Goal: Task Accomplishment & Management: Use online tool/utility

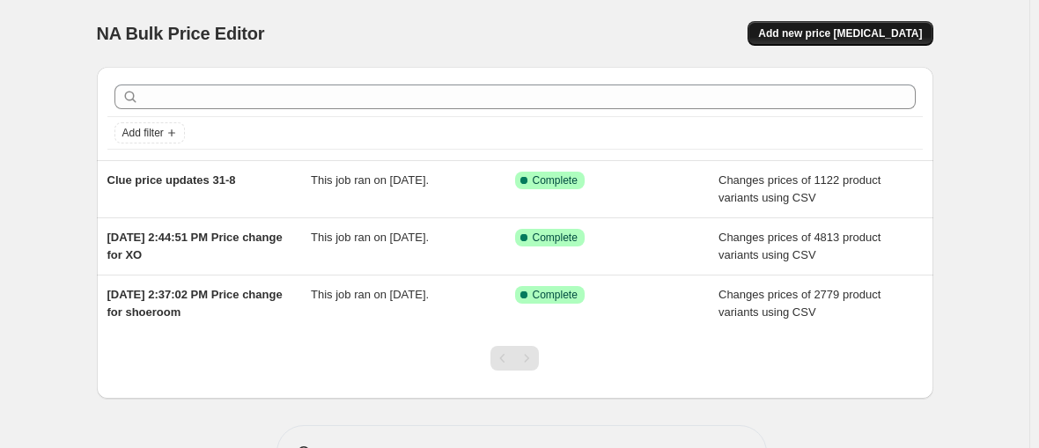
click at [783, 26] on span "Add new price [MEDICAL_DATA]" at bounding box center [840, 33] width 164 height 14
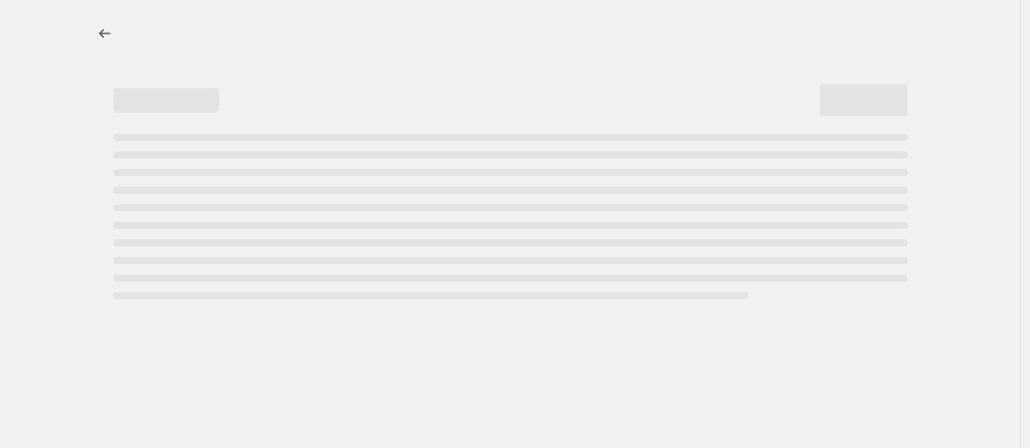
select select "percentage"
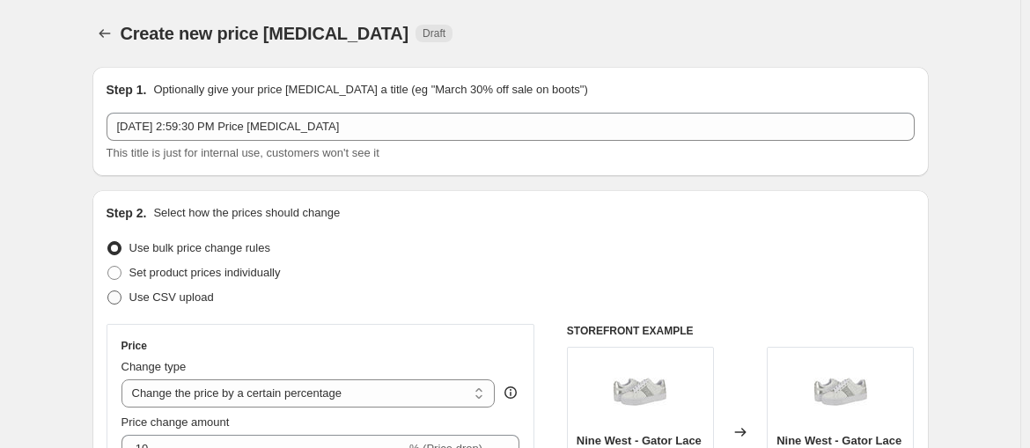
click at [214, 291] on span "Use CSV upload" at bounding box center [171, 297] width 85 height 13
click at [108, 291] on input "Use CSV upload" at bounding box center [107, 291] width 1 height 1
radio input "true"
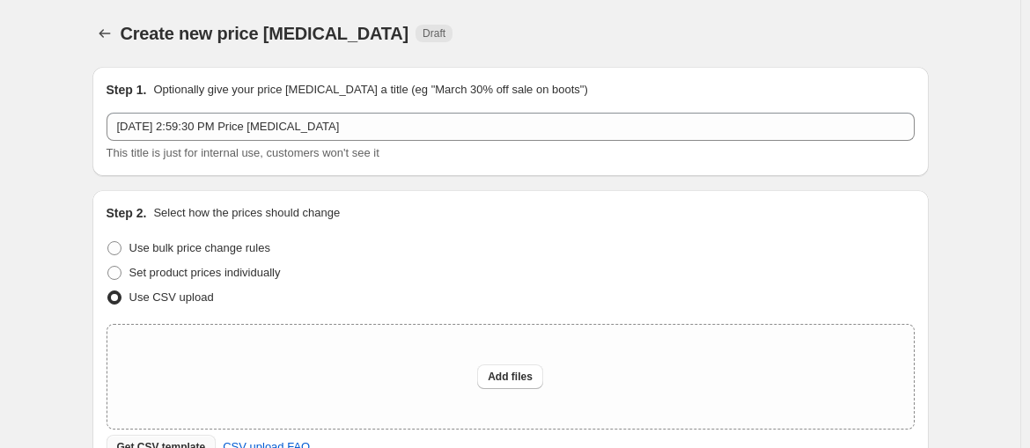
click at [206, 440] on span "Get CSV template" at bounding box center [161, 447] width 89 height 14
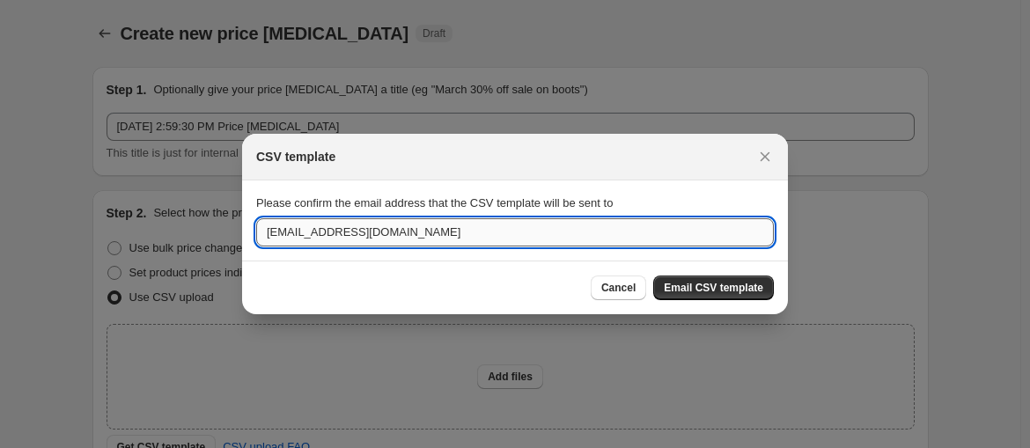
click at [534, 222] on input "fahimetmana@gmail.com" at bounding box center [515, 232] width 518 height 28
type input "f"
type input "etmana.seller@etmana.com"
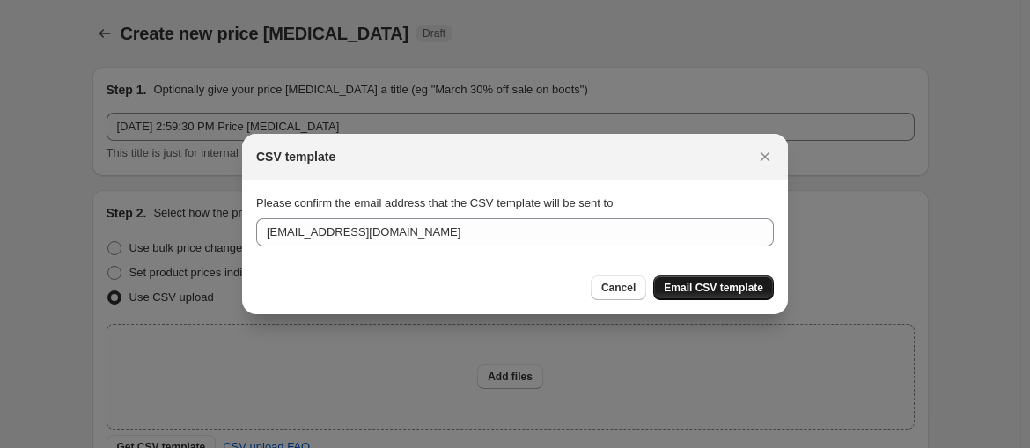
click at [666, 281] on span "Email CSV template" at bounding box center [713, 288] width 99 height 14
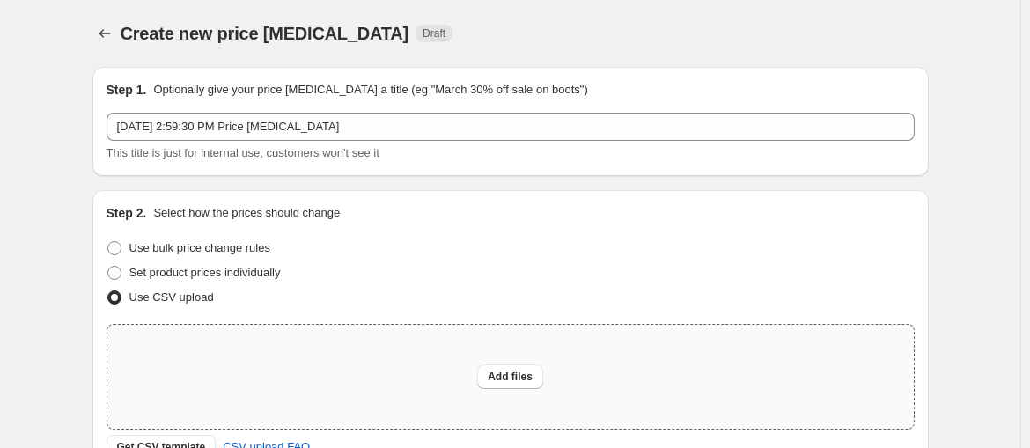
click at [515, 325] on div "Add files" at bounding box center [510, 377] width 807 height 104
type input "C:\fakepath\FIG.csv"
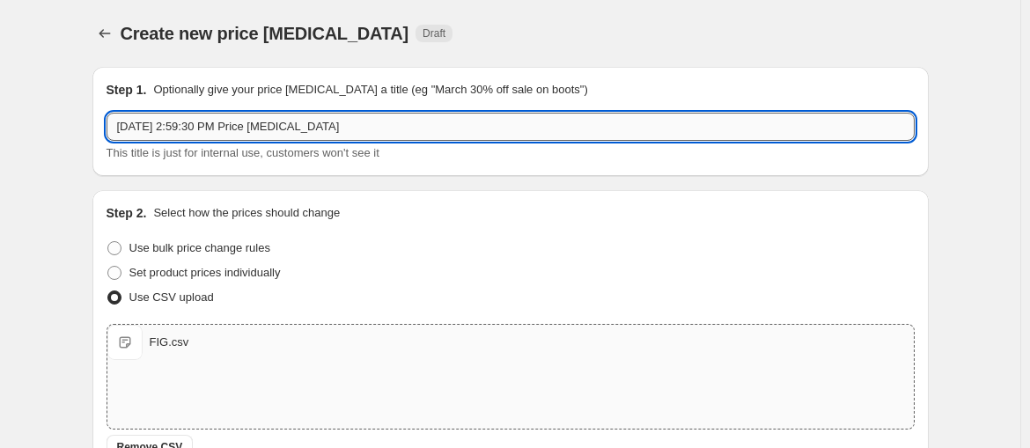
click at [475, 113] on input "Sep 2, 2025, 2:59:30 PM Price change job" at bounding box center [511, 127] width 808 height 28
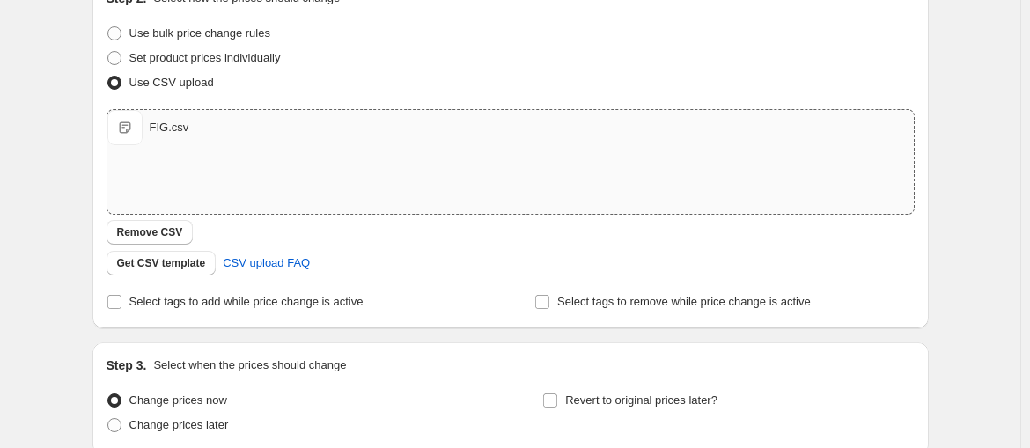
scroll to position [216, 0]
type input "FIG P UPdate 2/9"
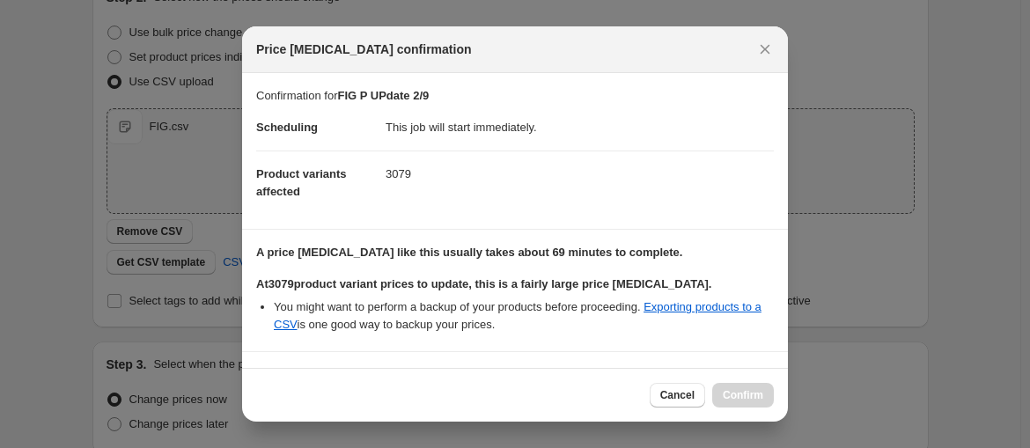
scroll to position [4, 0]
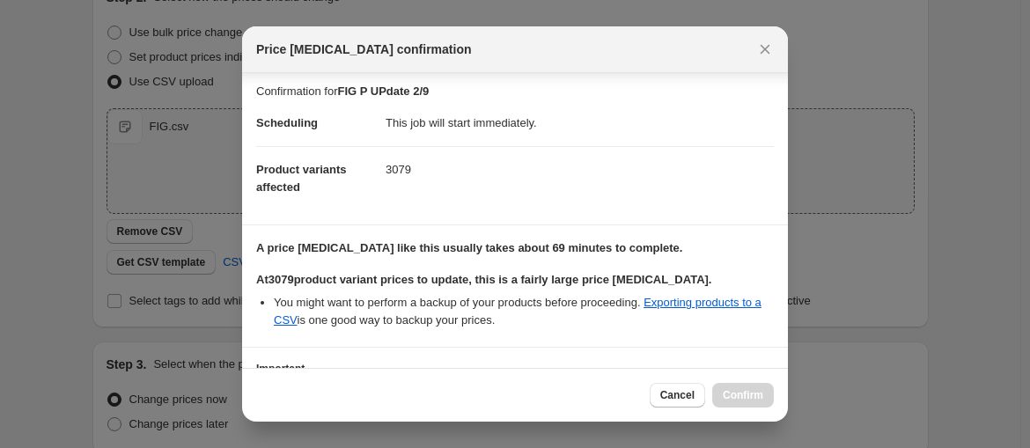
checkbox input "true"
click at [723, 402] on span "Confirm" at bounding box center [743, 395] width 41 height 14
